Goal: Check status: Check status

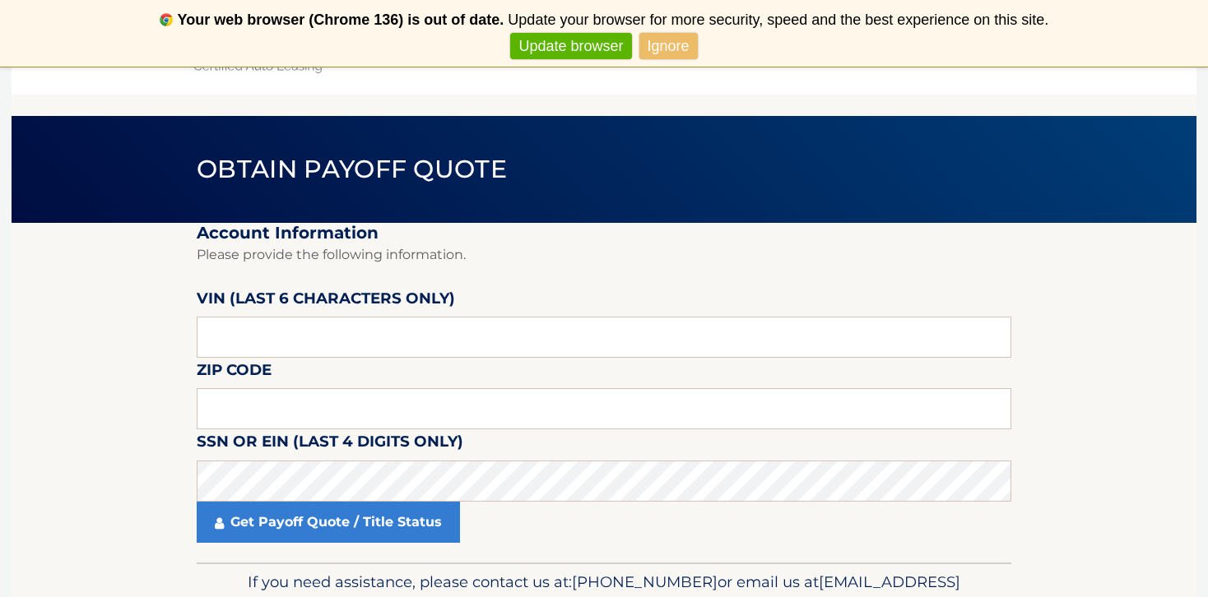
scroll to position [19, 0]
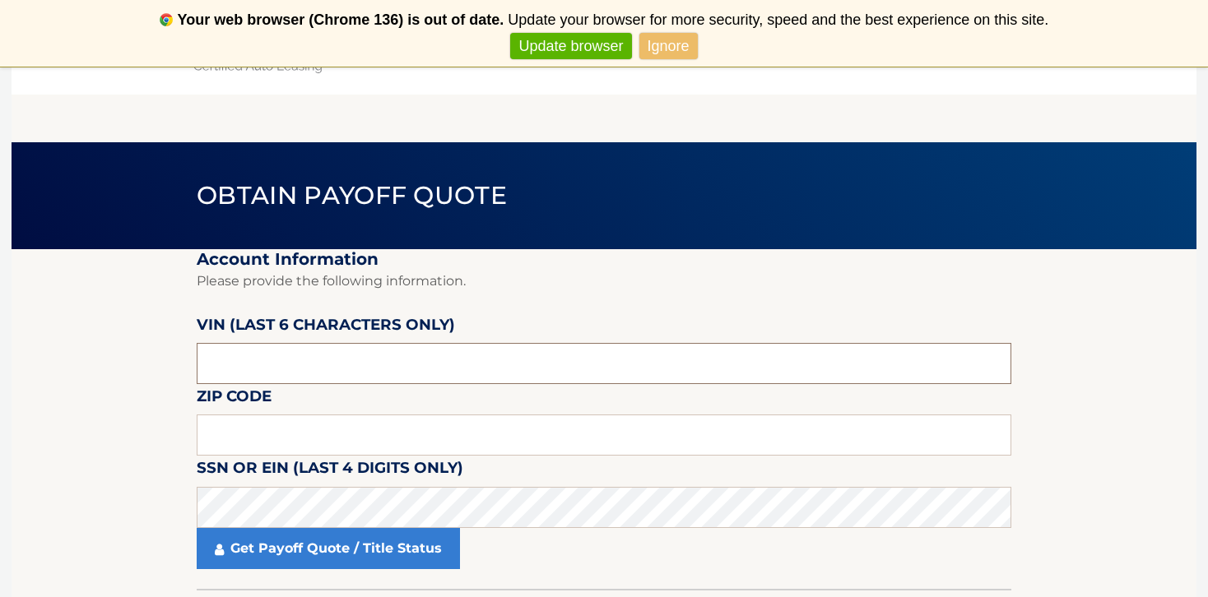
click at [368, 369] on input "text" at bounding box center [604, 363] width 814 height 41
click at [664, 49] on link "Ignore" at bounding box center [668, 46] width 58 height 27
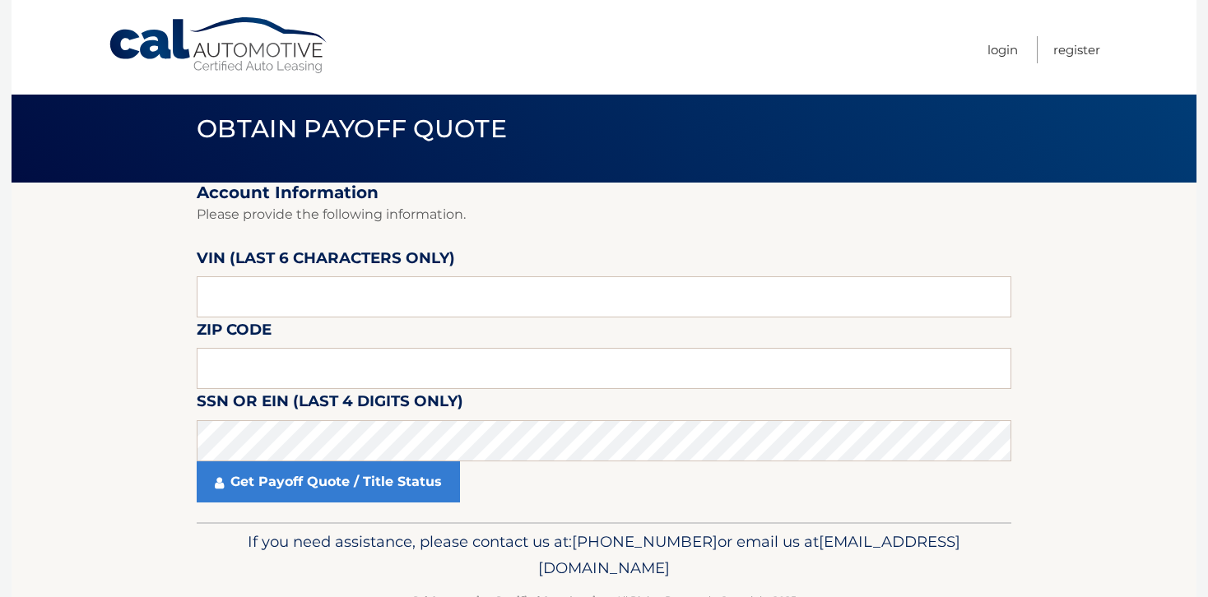
scroll to position [0, 0]
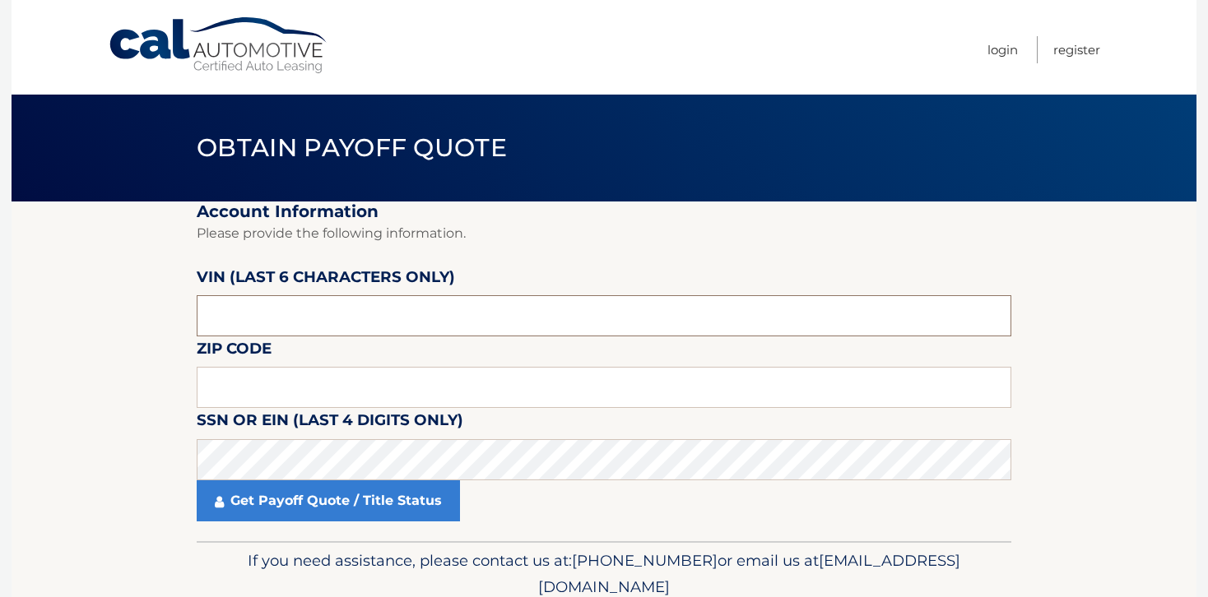
click at [280, 312] on input "text" at bounding box center [604, 315] width 814 height 41
click at [256, 309] on input "text" at bounding box center [604, 315] width 814 height 41
drag, startPoint x: 253, startPoint y: 322, endPoint x: 185, endPoint y: 322, distance: 67.5
click at [185, 322] on section "Account Information Please provide the following information. VIN (last 6 chara…" at bounding box center [604, 372] width 1185 height 340
type input "141738"
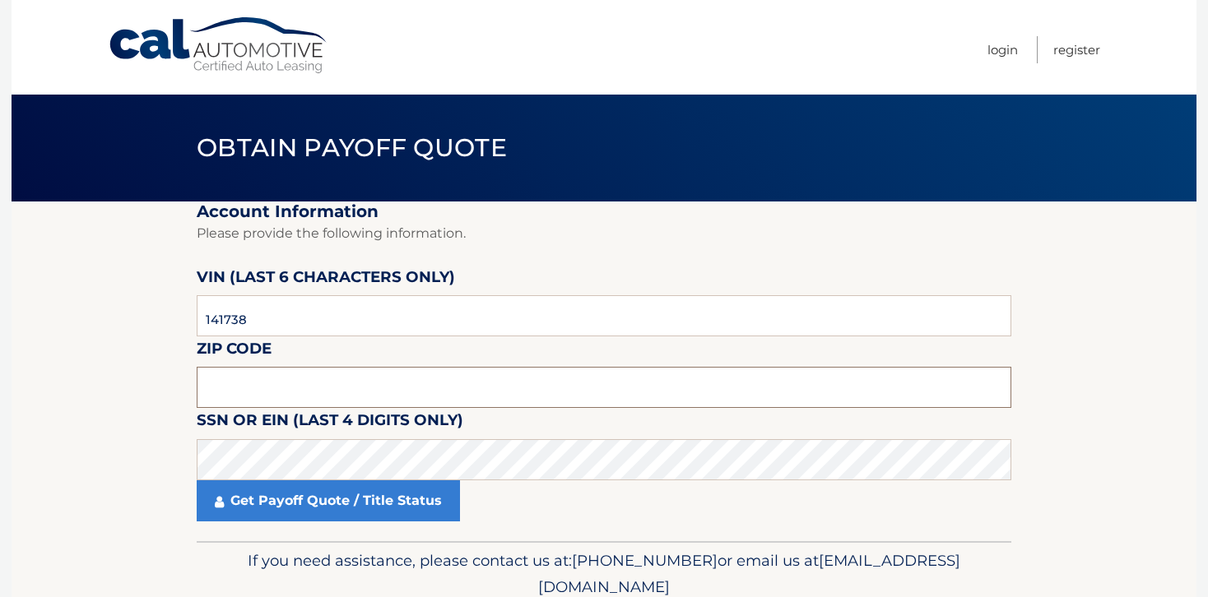
click at [225, 392] on input "text" at bounding box center [604, 387] width 814 height 41
type input "11001"
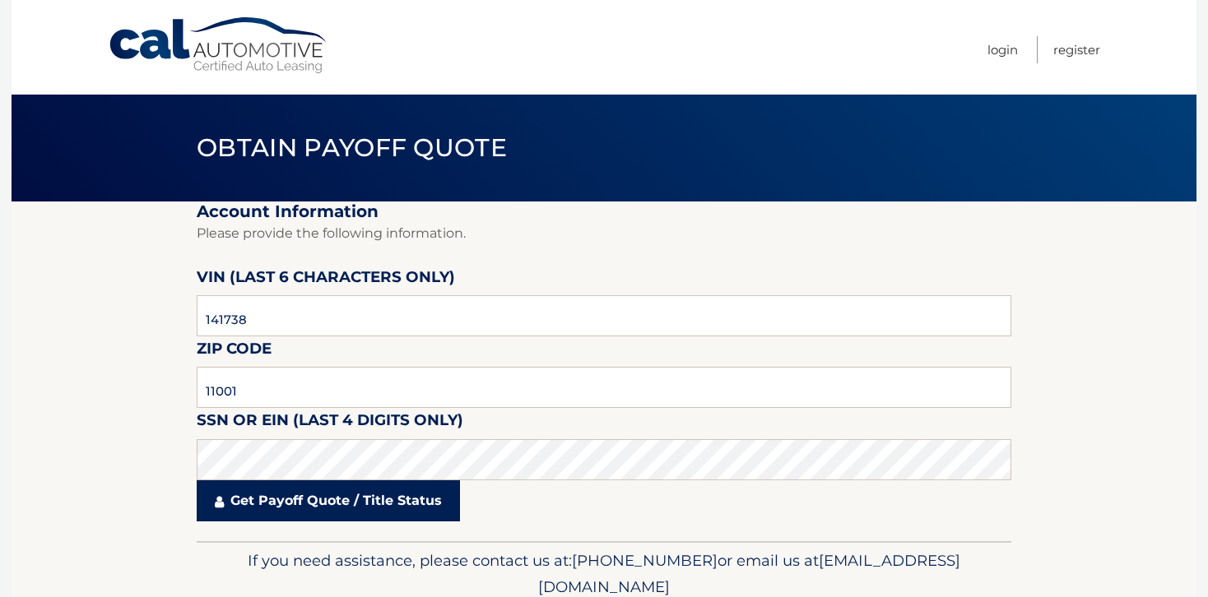
click at [270, 513] on link "Get Payoff Quote / Title Status" at bounding box center [328, 500] width 263 height 41
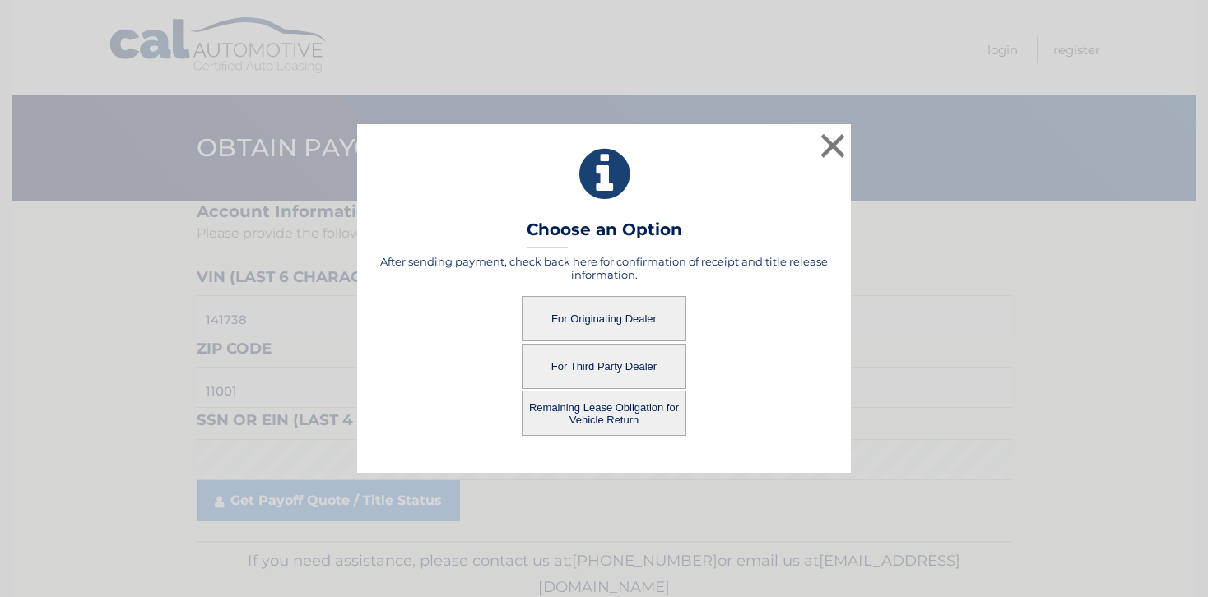
click at [595, 415] on button "Remaining Lease Obligation for Vehicle Return" at bounding box center [604, 413] width 165 height 45
click at [637, 317] on button "For Originating Dealer" at bounding box center [604, 318] width 165 height 45
click at [824, 148] on button "×" at bounding box center [832, 145] width 33 height 33
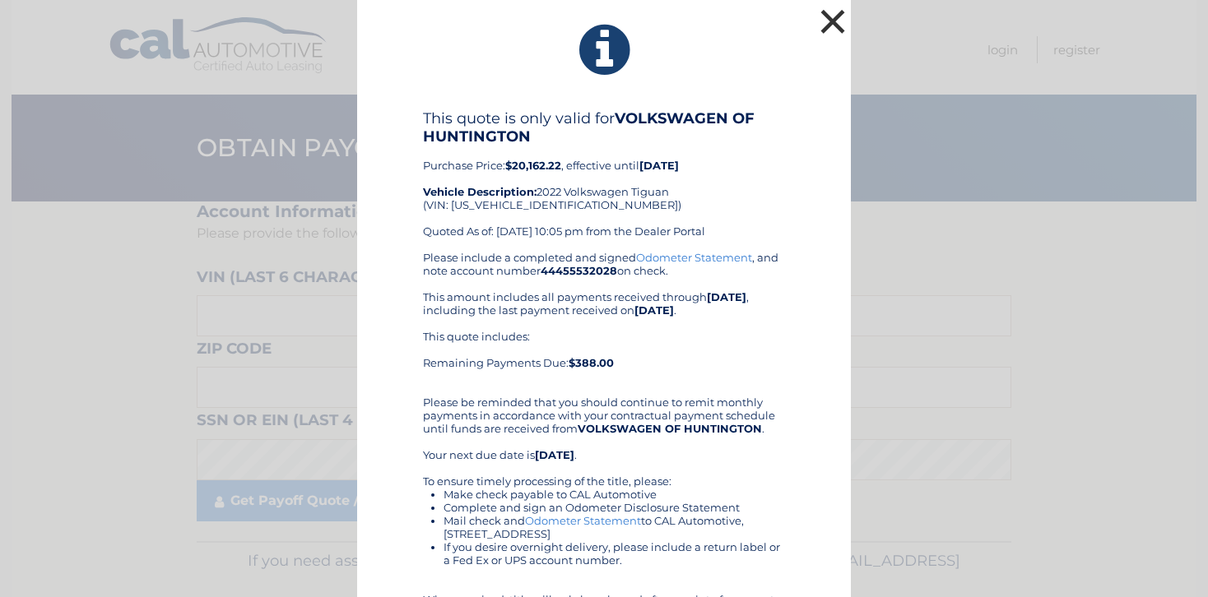
click at [834, 21] on button "×" at bounding box center [832, 21] width 33 height 33
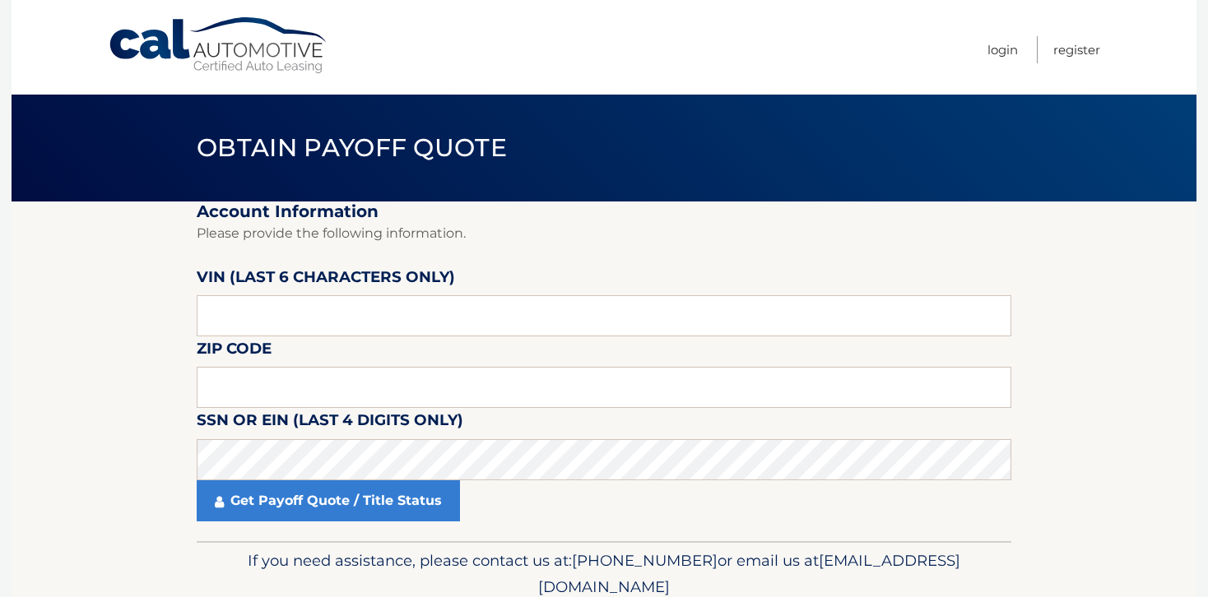
click at [812, 67] on nav "Menu Login Register" at bounding box center [721, 47] width 757 height 95
